Goal: Communication & Community: Answer question/provide support

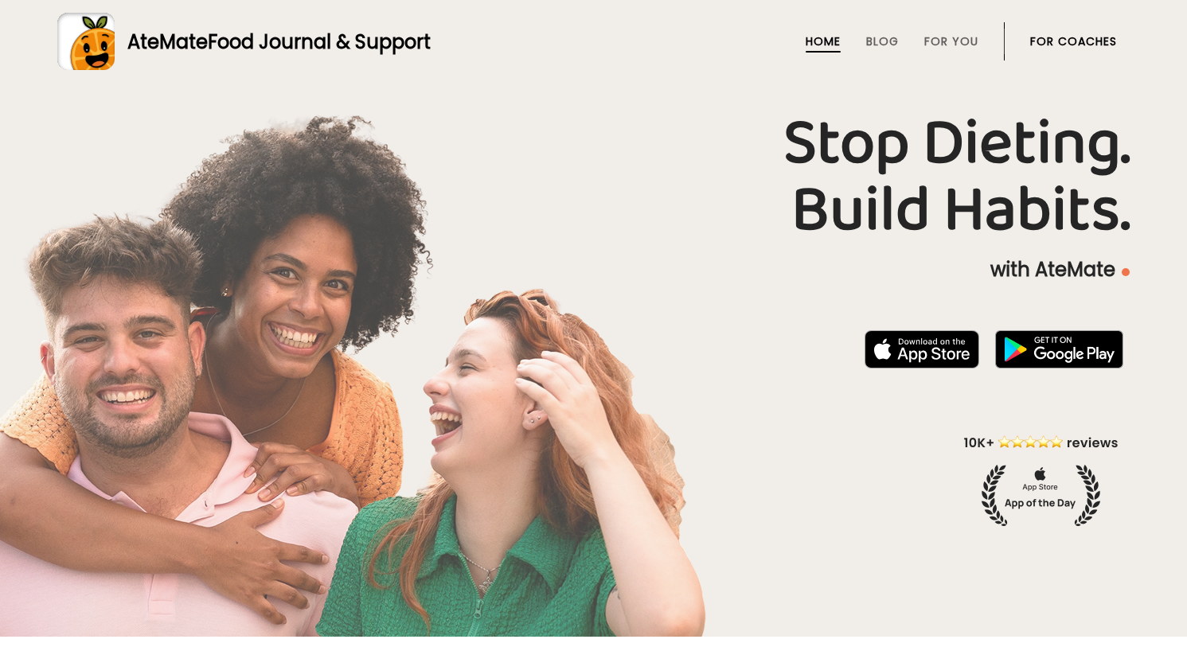
click at [1104, 37] on link "For Coaches" at bounding box center [1073, 41] width 87 height 13
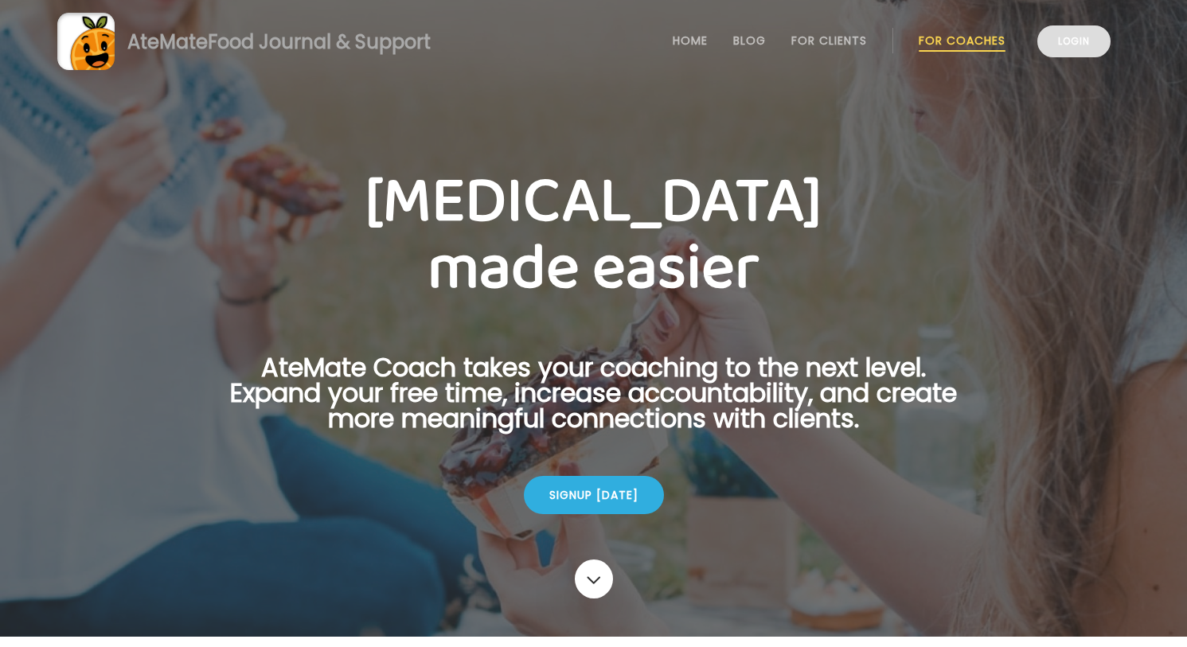
click at [1104, 44] on link "Login" at bounding box center [1073, 41] width 73 height 32
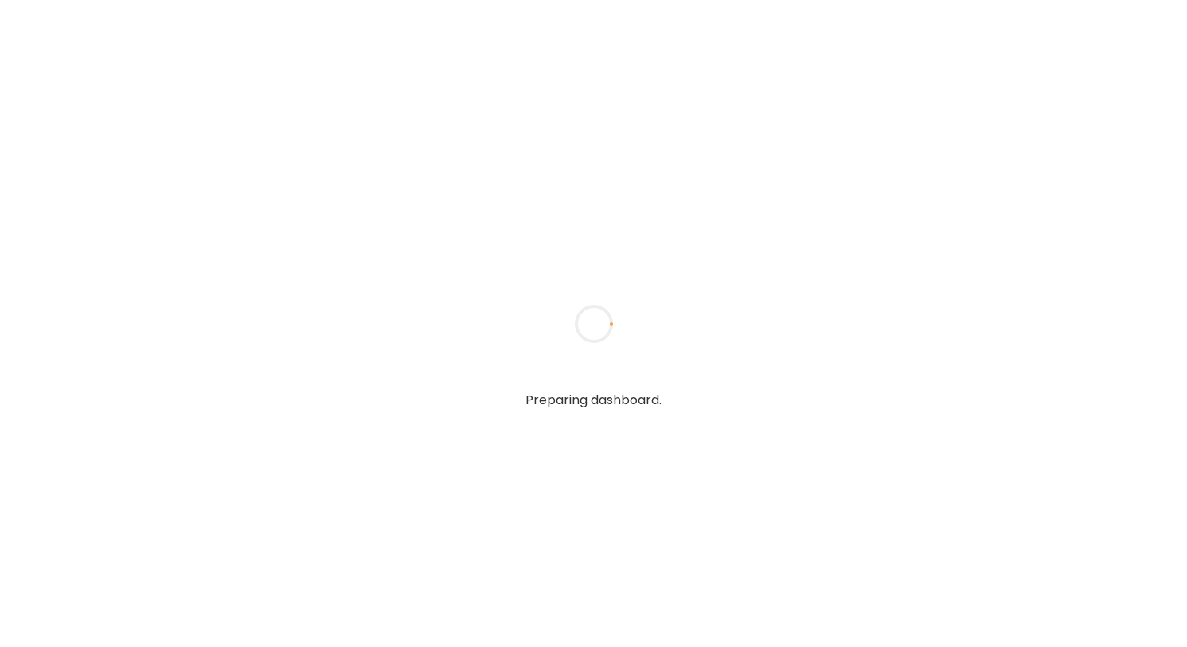
type textarea "**********"
type input "**********"
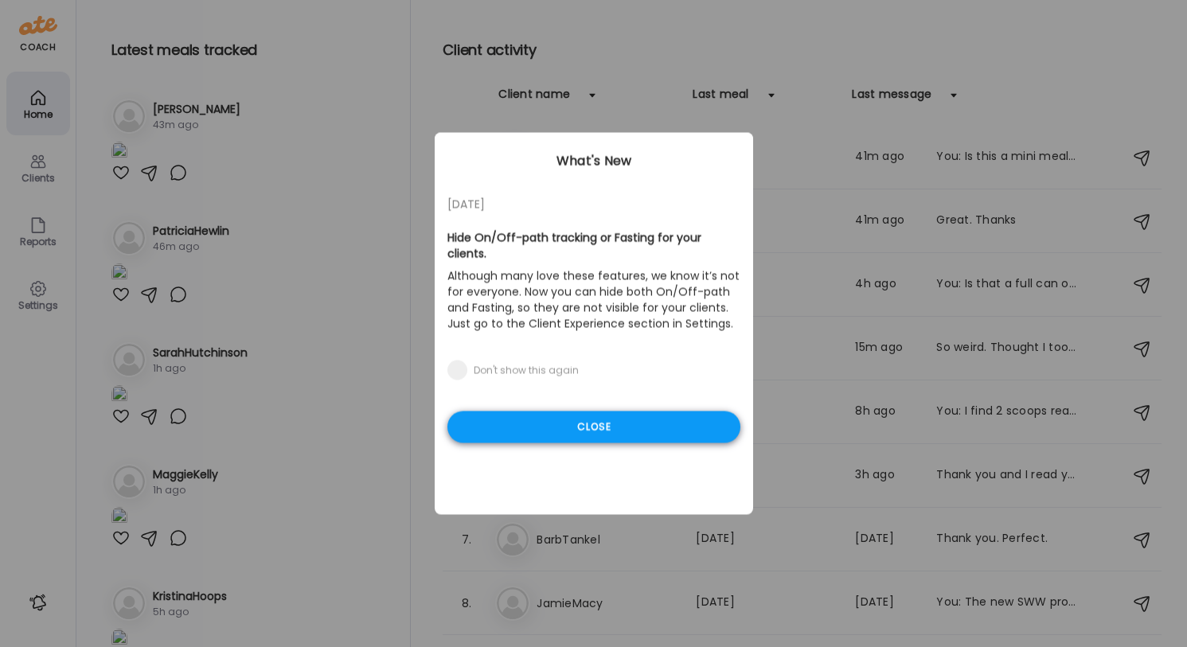
click at [548, 421] on div "Close" at bounding box center [593, 428] width 293 height 32
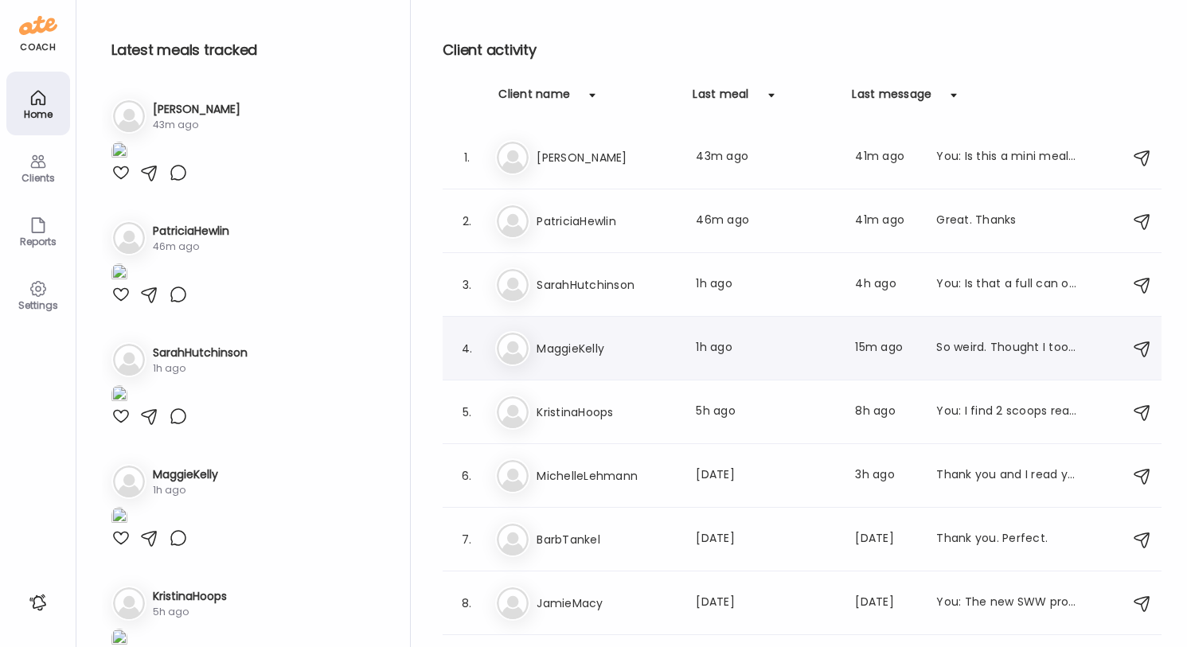
click at [594, 345] on h3 "MaggieKelly" at bounding box center [606, 348] width 140 height 19
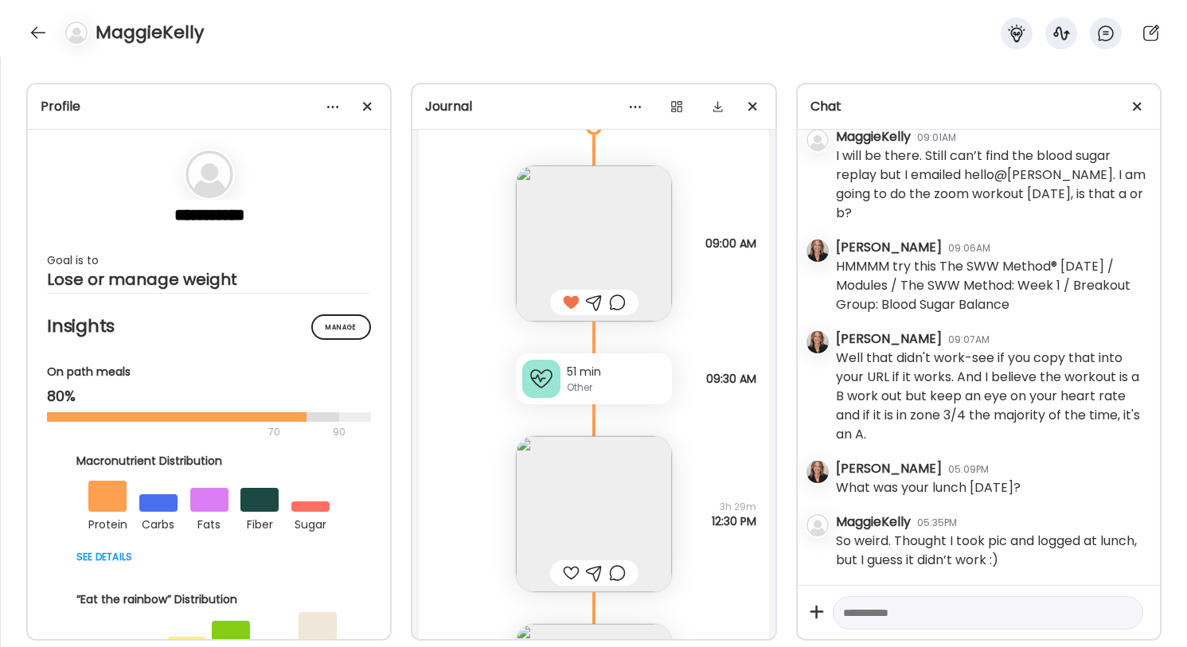
scroll to position [9989, 0]
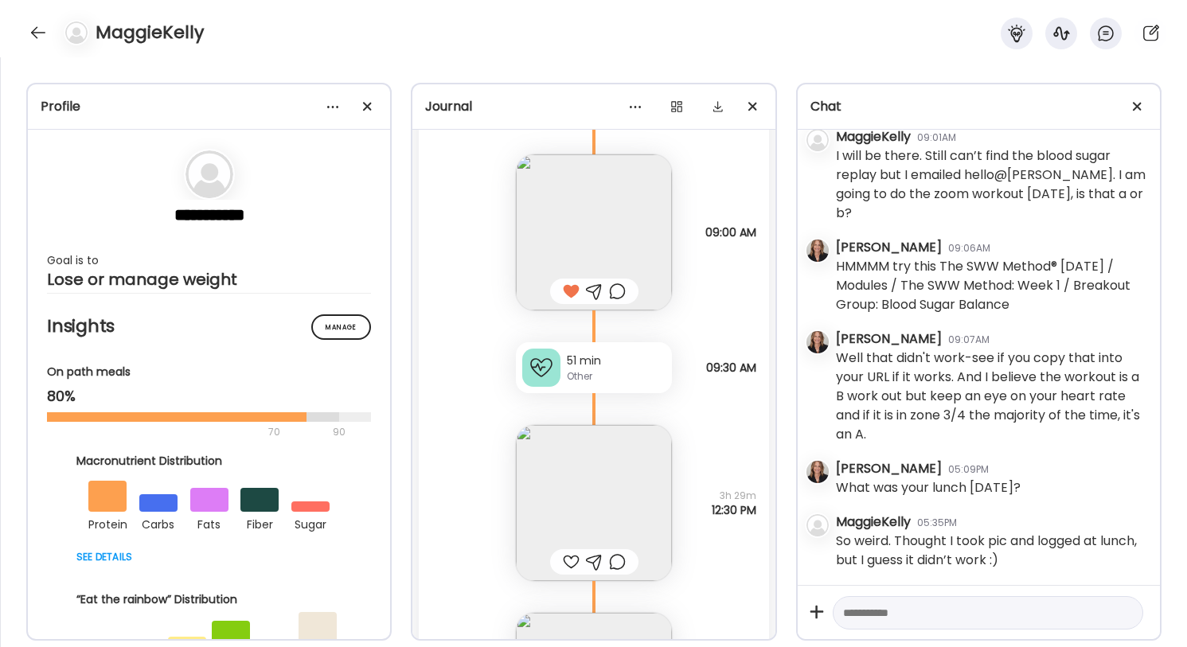
click at [608, 502] on img at bounding box center [594, 503] width 156 height 156
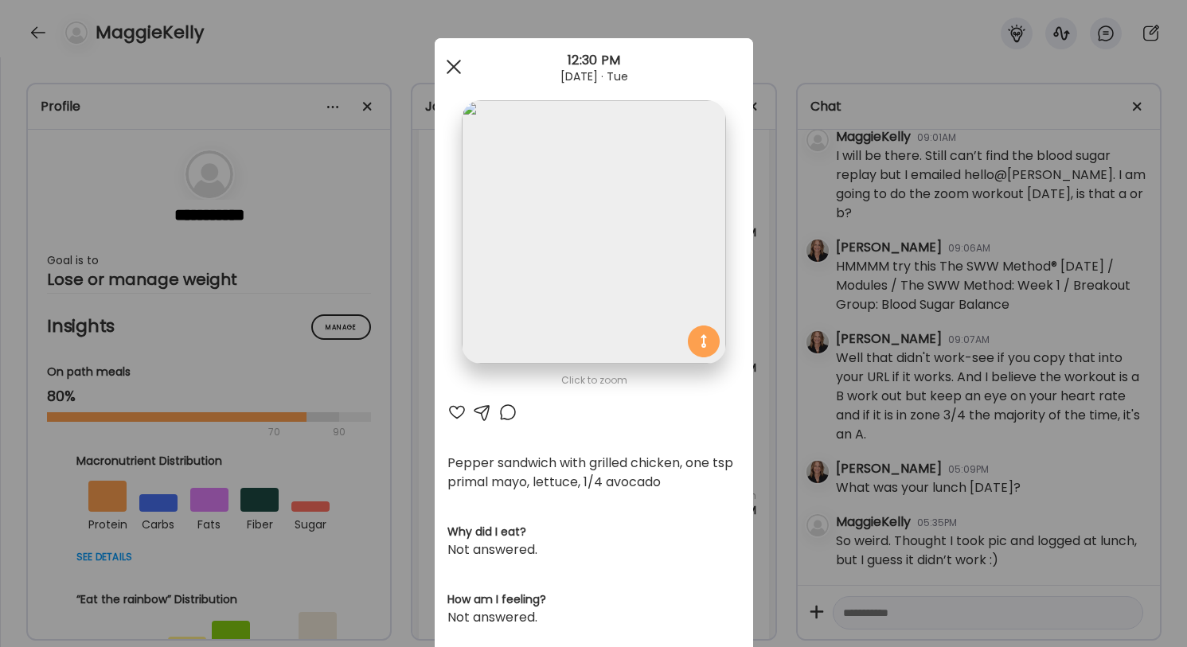
click at [454, 64] on div at bounding box center [454, 67] width 32 height 32
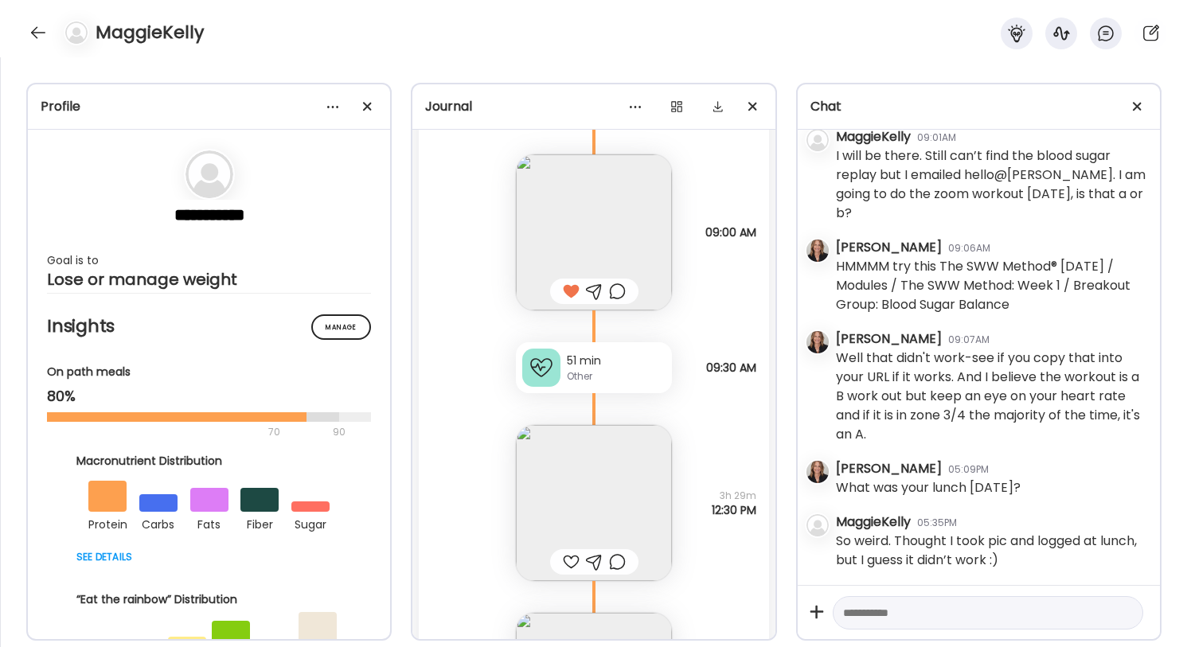
click at [870, 606] on textarea at bounding box center [973, 612] width 261 height 19
type textarea "**********"
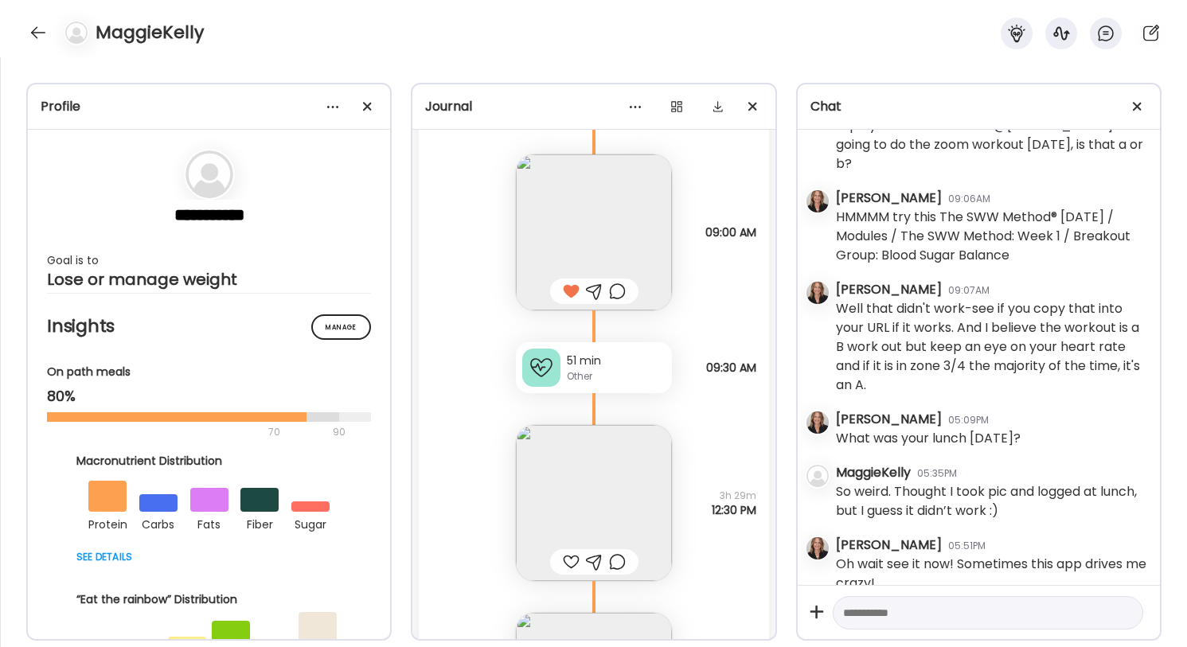
scroll to position [6455, 0]
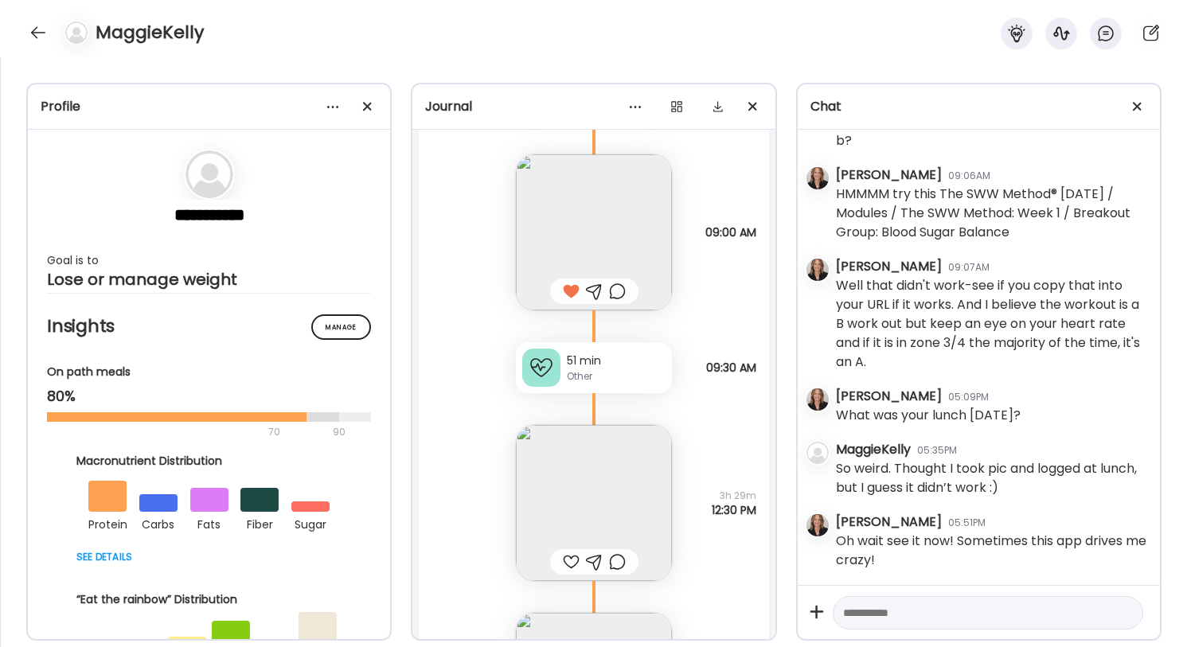
click at [568, 556] on div at bounding box center [571, 561] width 17 height 19
click at [615, 488] on img at bounding box center [594, 503] width 156 height 156
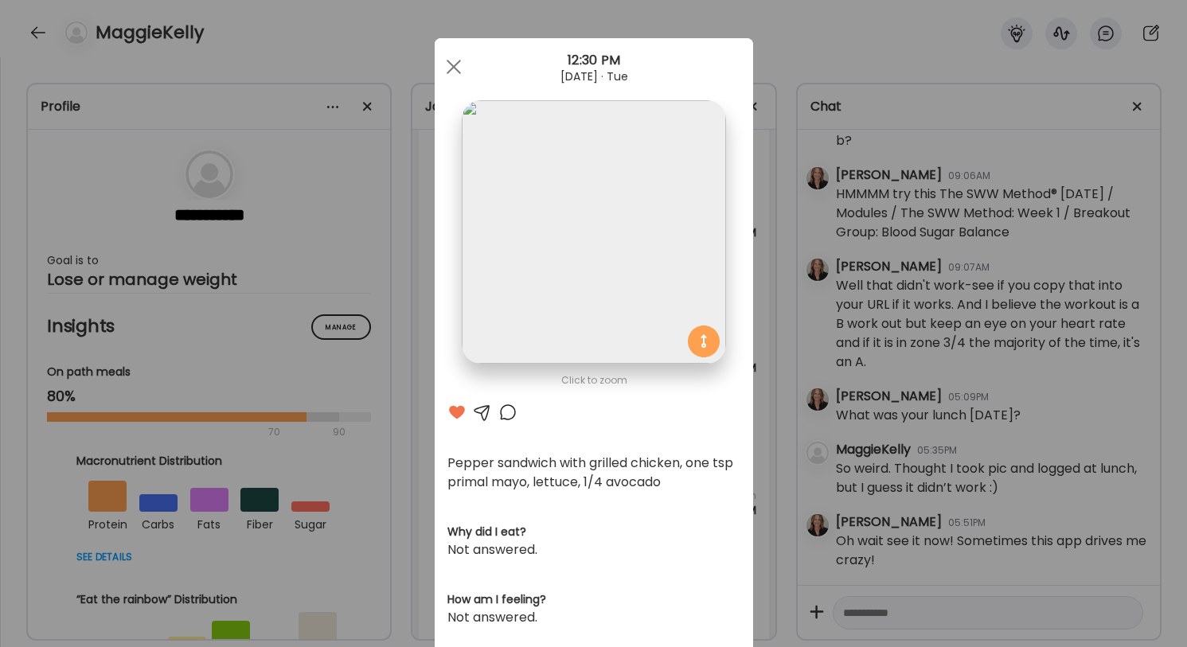
click at [615, 488] on div "Click to zoom AteMate AI Pepper sandwich with grilled chicken, one tsp primal m…" at bounding box center [594, 585] width 318 height 1094
click at [456, 62] on div at bounding box center [454, 67] width 32 height 32
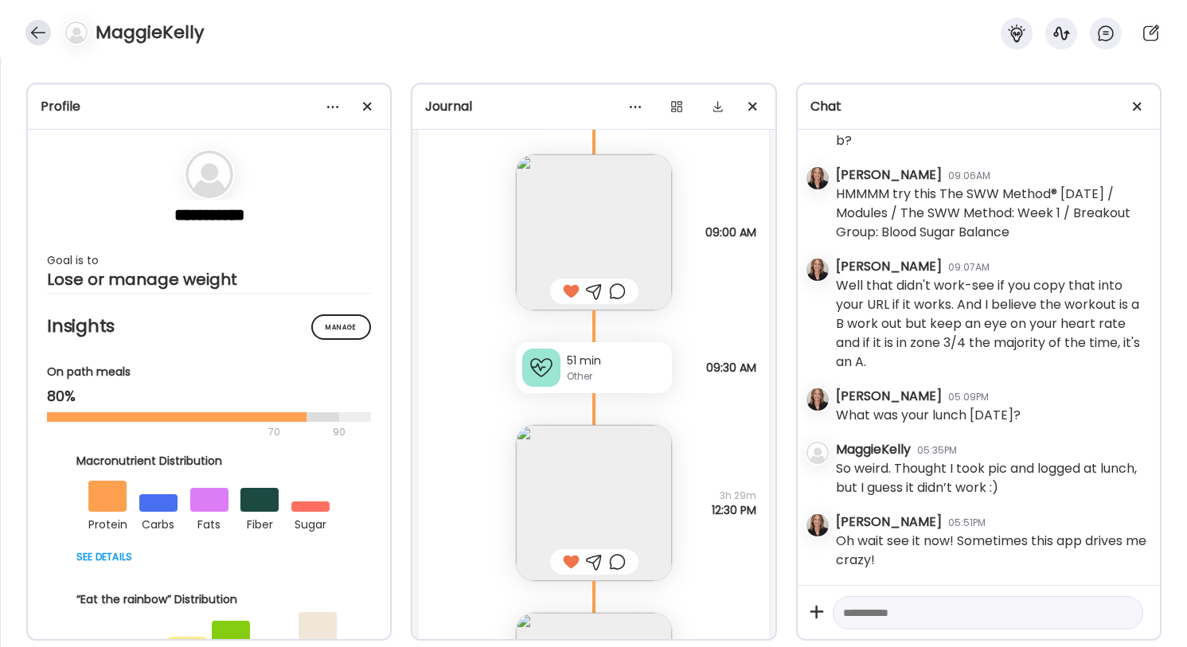
click at [37, 24] on div at bounding box center [37, 32] width 25 height 25
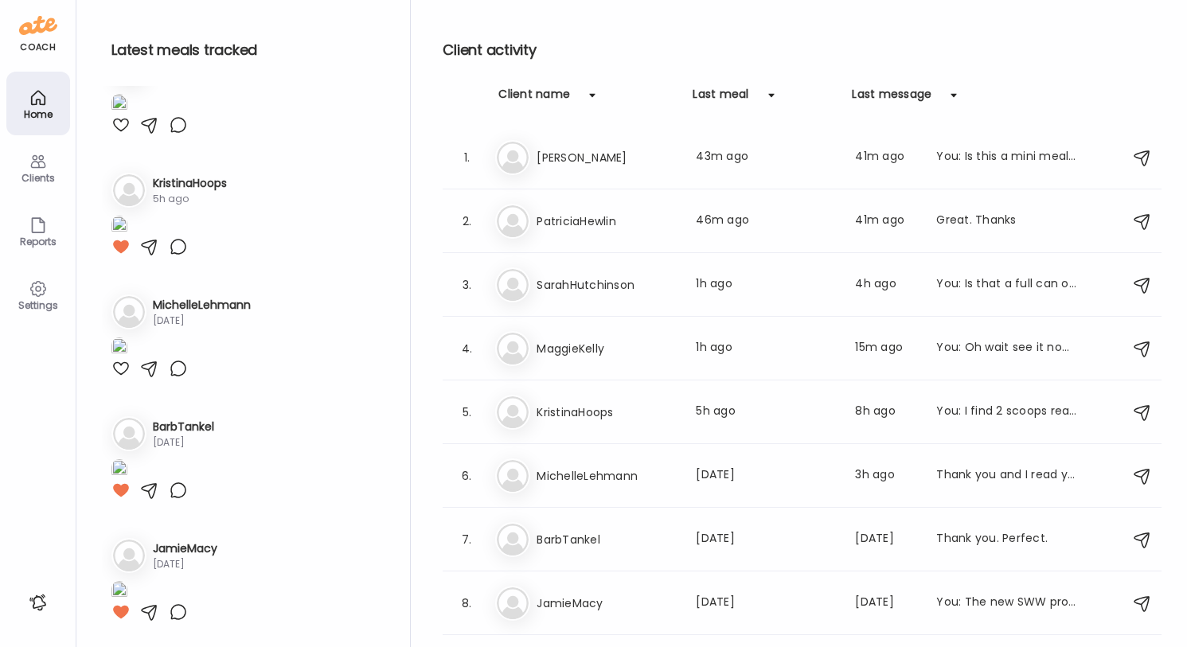
scroll to position [756, 0]
click at [123, 13] on div at bounding box center [120, 3] width 19 height 19
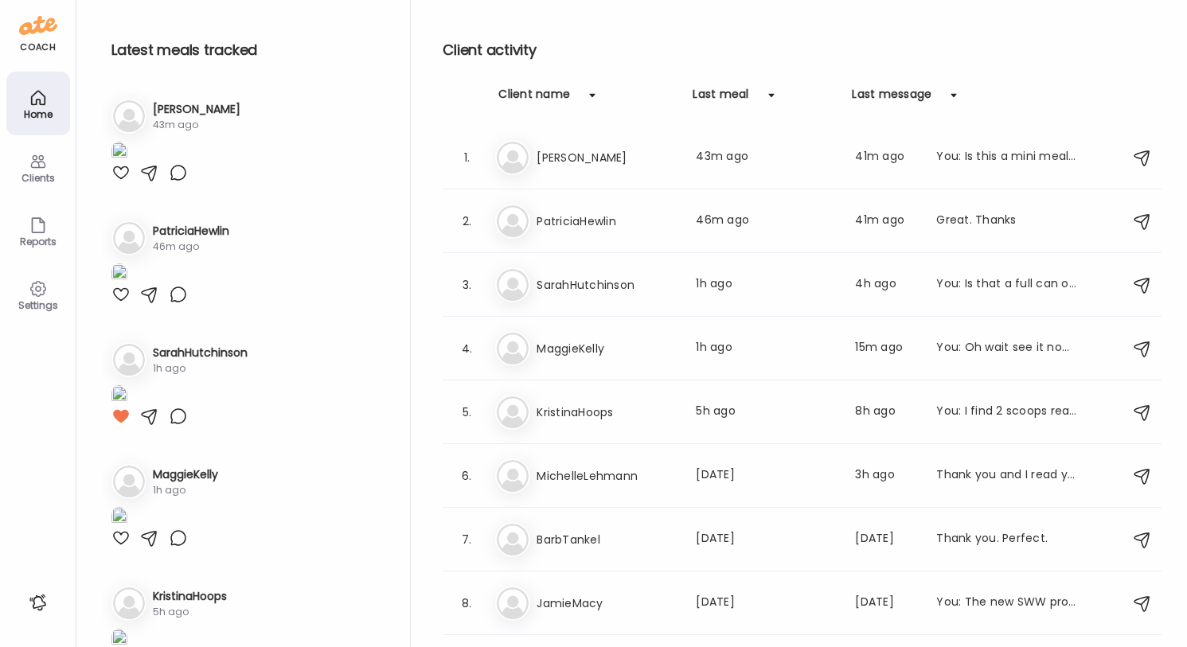
scroll to position [0, 0]
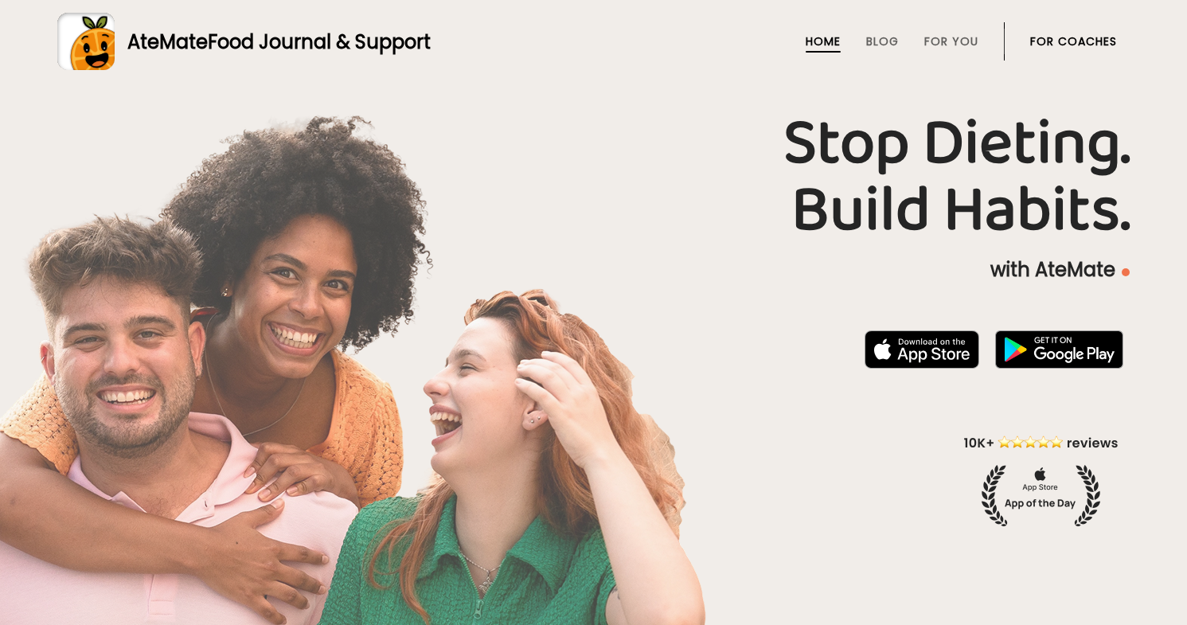
click at [1059, 43] on link "For Coaches" at bounding box center [1073, 41] width 87 height 13
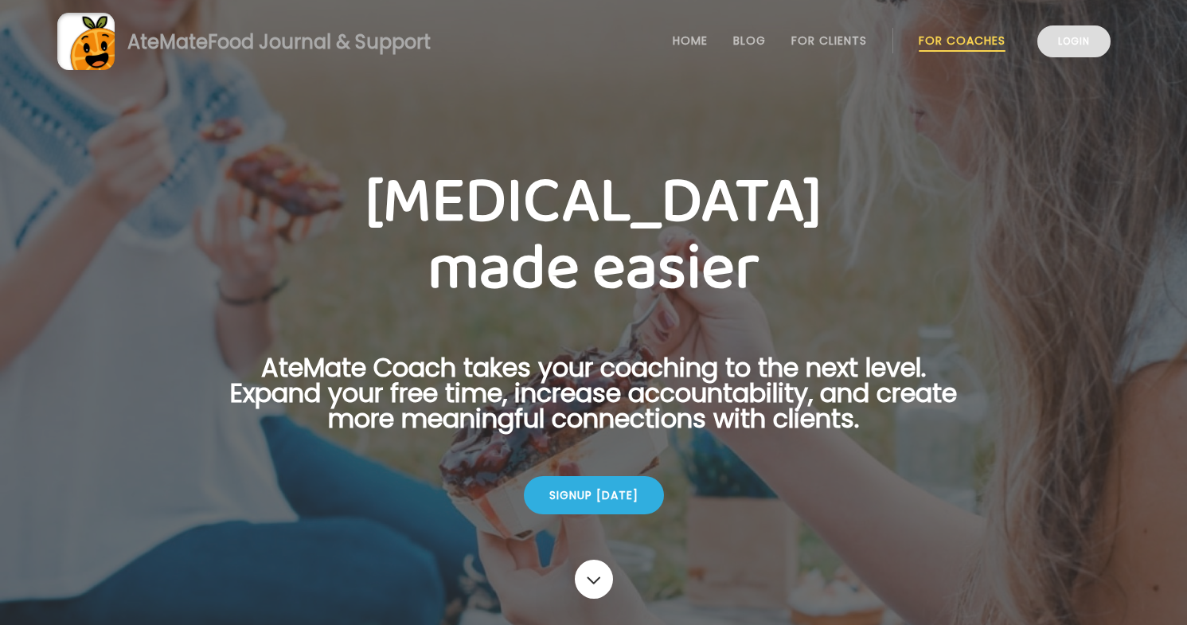
click at [1071, 43] on link "Login" at bounding box center [1073, 41] width 73 height 32
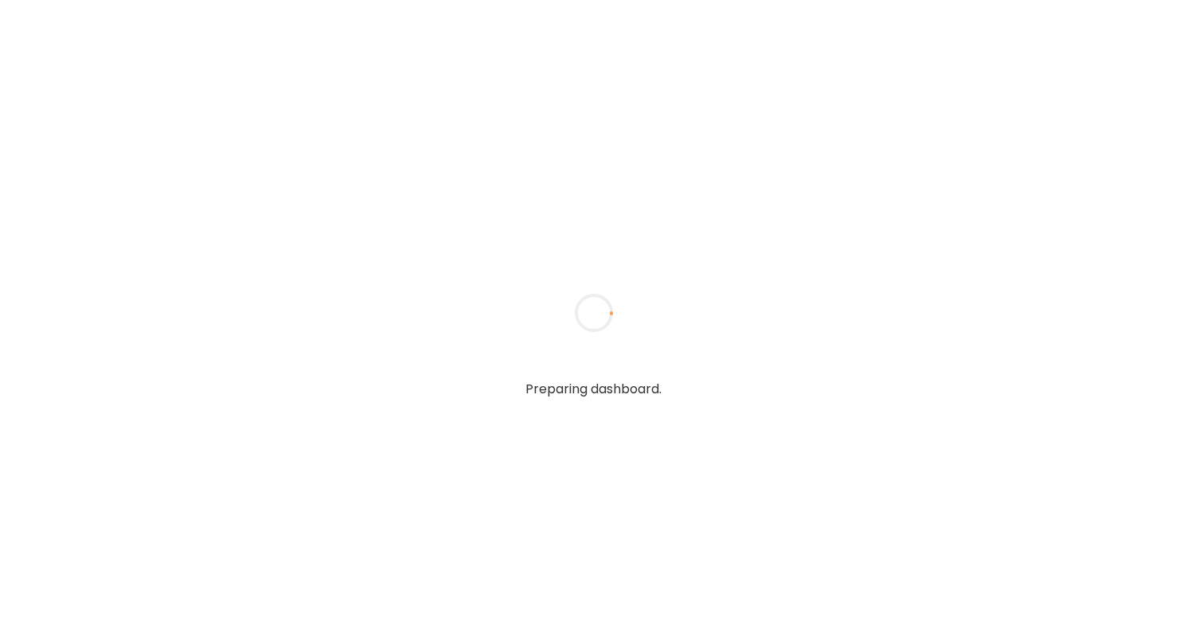
type textarea "**********"
type input "**********"
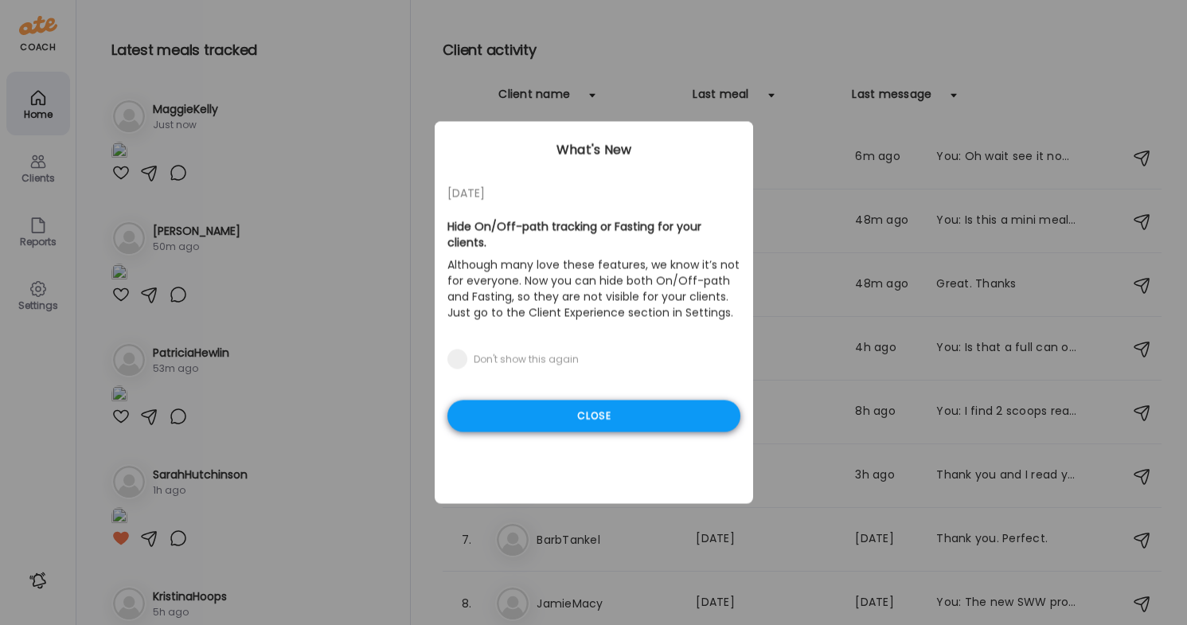
click at [579, 414] on div "Close" at bounding box center [593, 416] width 293 height 32
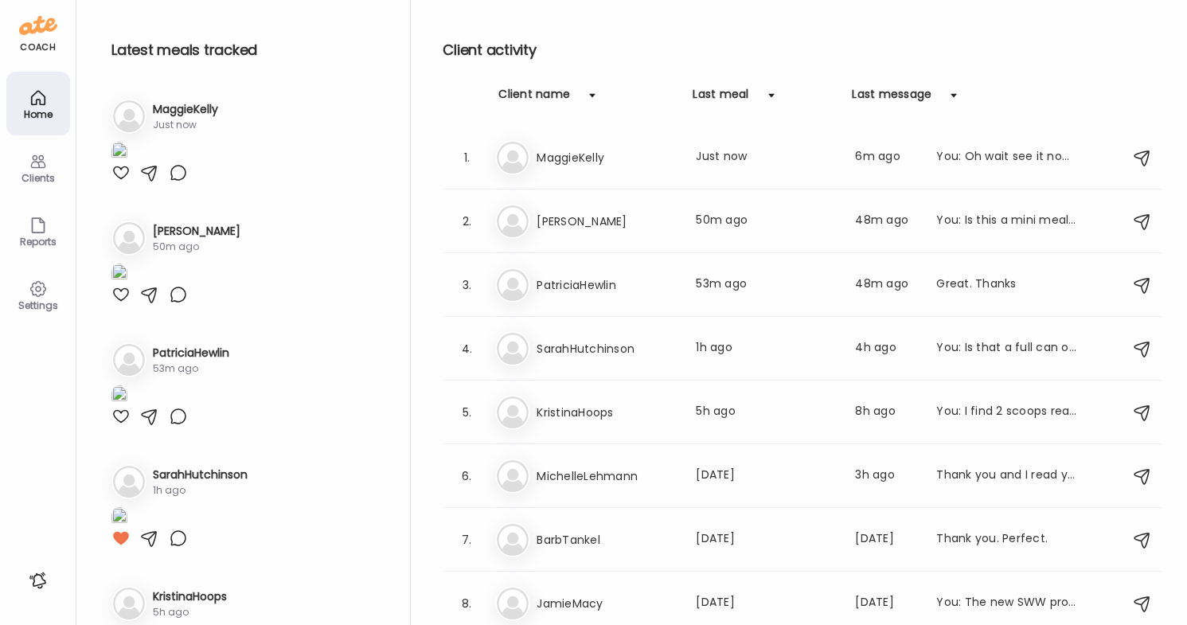
click at [127, 163] on img at bounding box center [119, 152] width 16 height 21
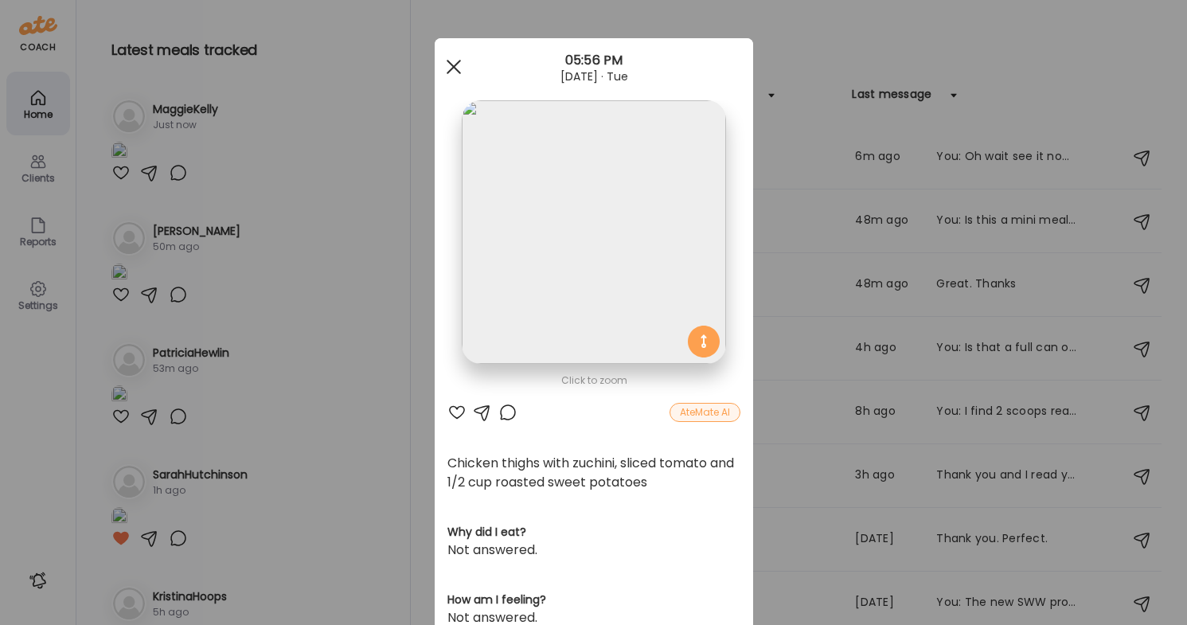
click at [455, 68] on span at bounding box center [453, 67] width 14 height 14
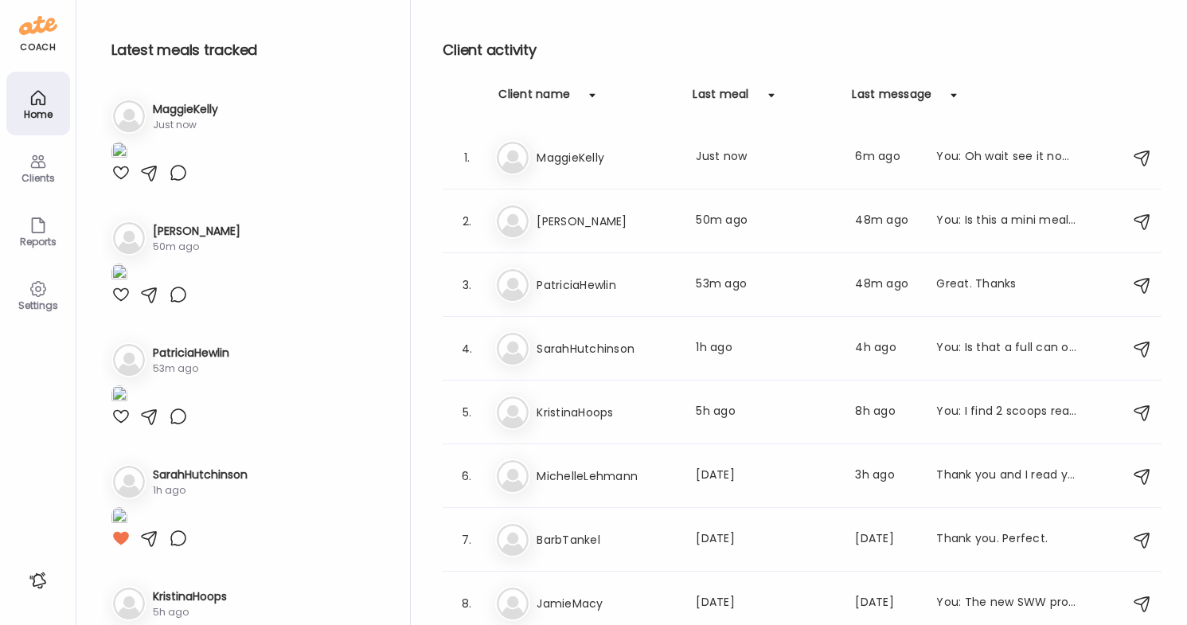
click at [127, 163] on img at bounding box center [119, 152] width 16 height 21
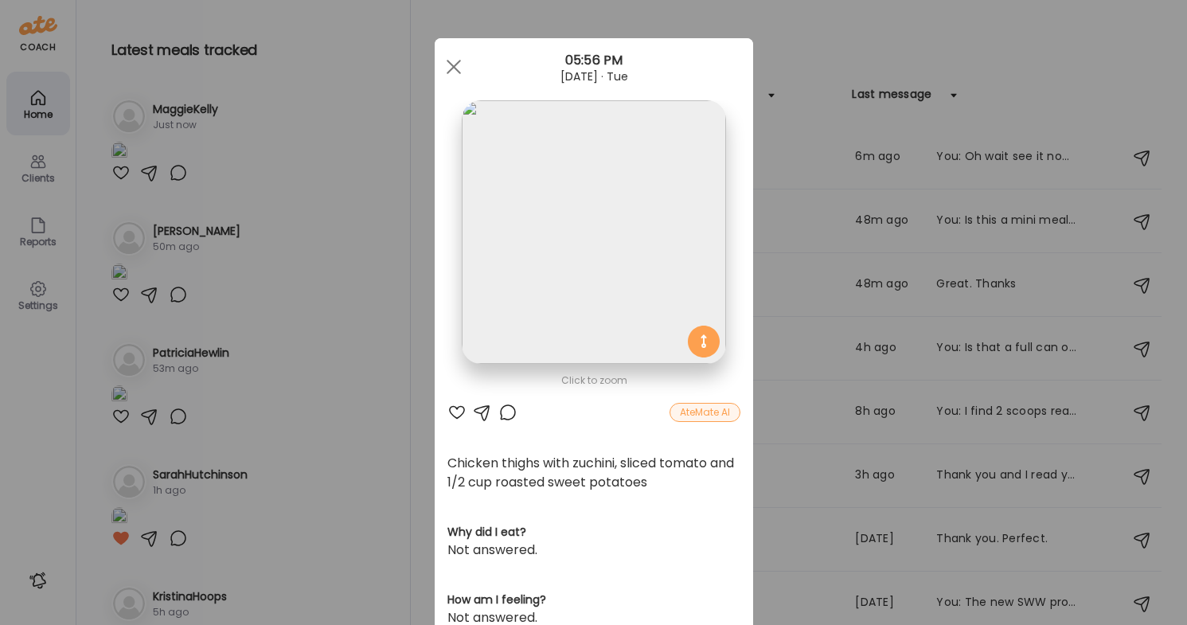
click at [451, 412] on div at bounding box center [456, 412] width 19 height 19
click at [450, 67] on div at bounding box center [454, 67] width 32 height 32
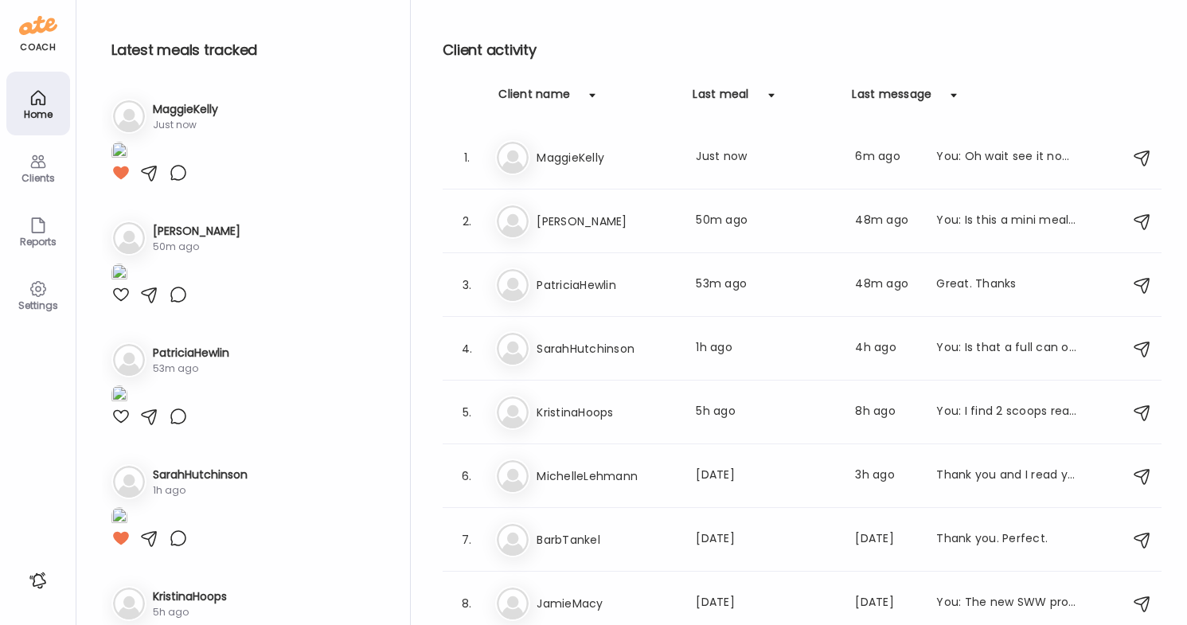
click at [127, 285] on img at bounding box center [119, 273] width 16 height 21
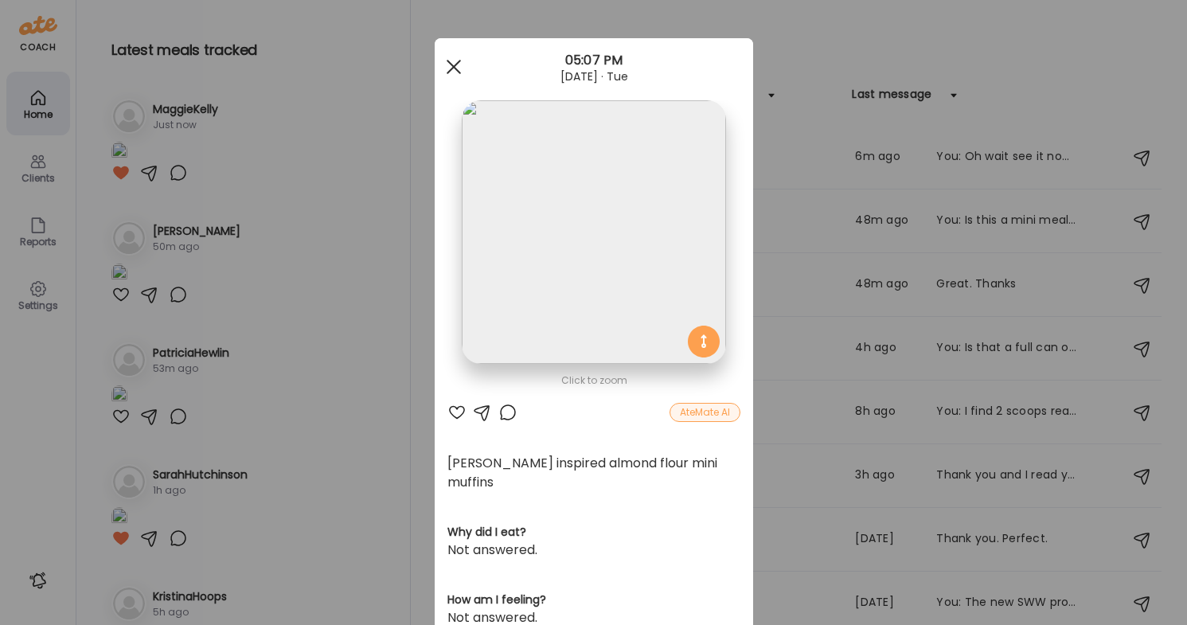
click at [453, 68] on span at bounding box center [453, 67] width 14 height 14
